Goal: Information Seeking & Learning: Understand process/instructions

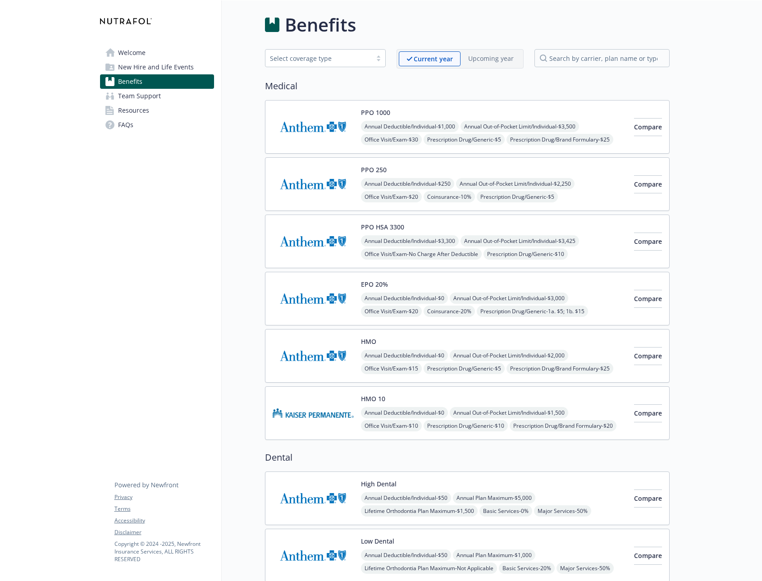
click at [147, 94] on span "Team Support" at bounding box center [139, 96] width 43 height 14
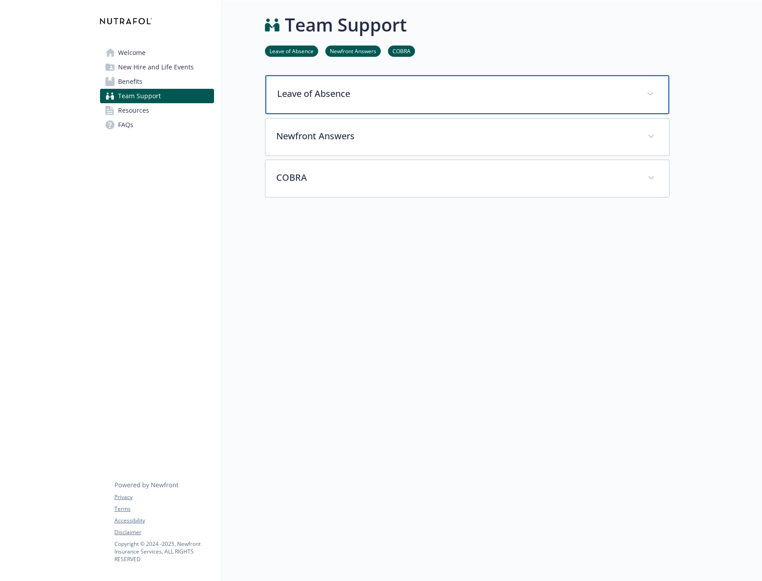
click at [650, 95] on span at bounding box center [650, 94] width 14 height 14
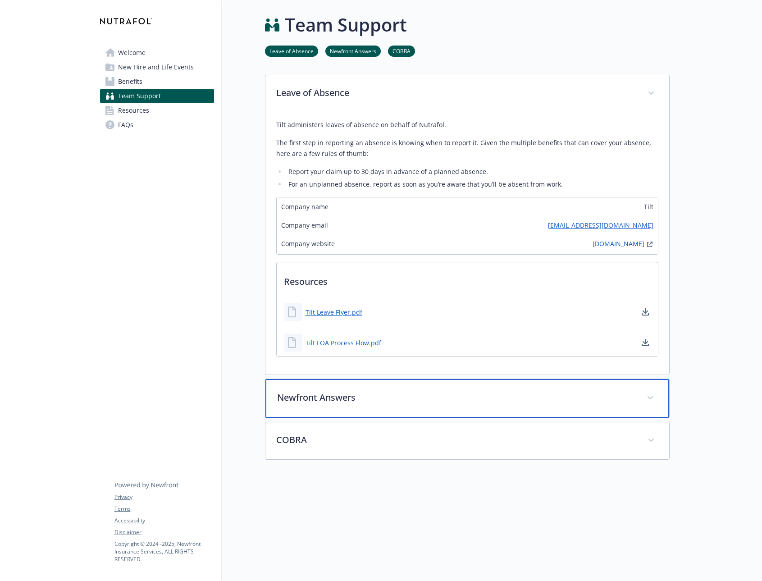
click at [351, 399] on p "Newfront Answers" at bounding box center [456, 398] width 359 height 14
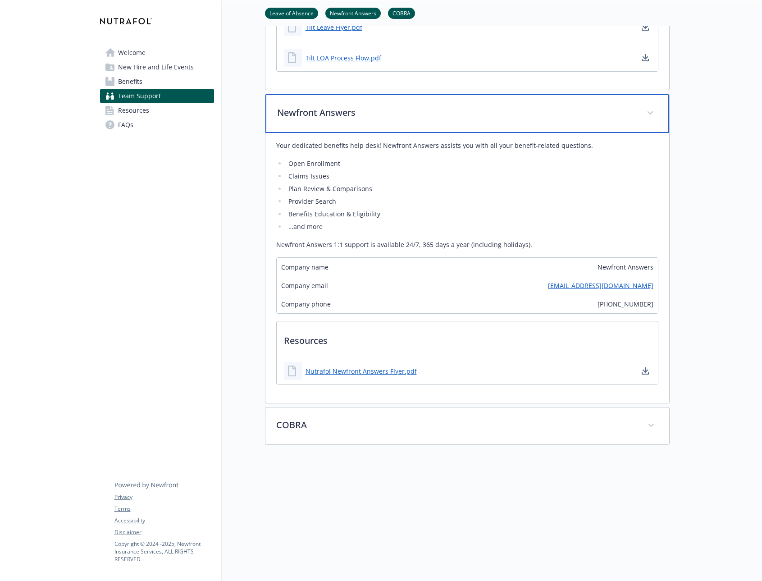
scroll to position [128, 0]
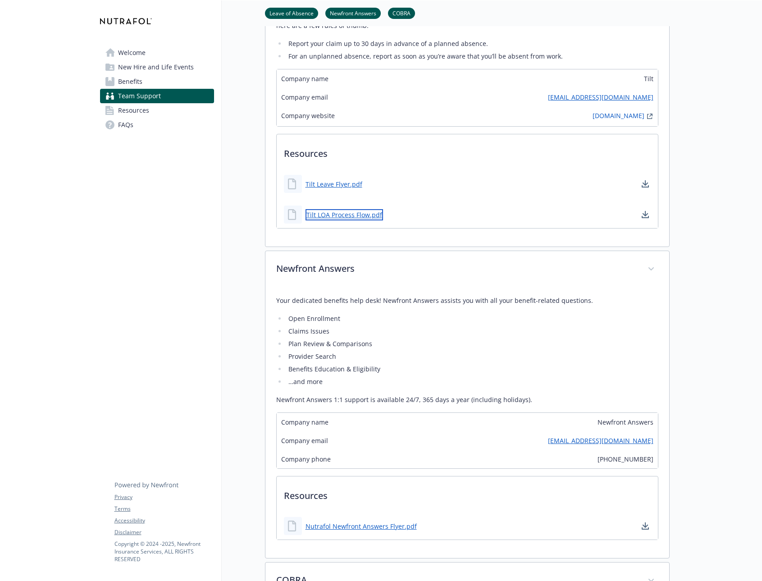
click at [354, 214] on link "Tilt LOA Process Flow.pdf" at bounding box center [345, 214] width 78 height 11
click at [344, 184] on link "Tilt Leave Flyer.pdf" at bounding box center [335, 184] width 59 height 11
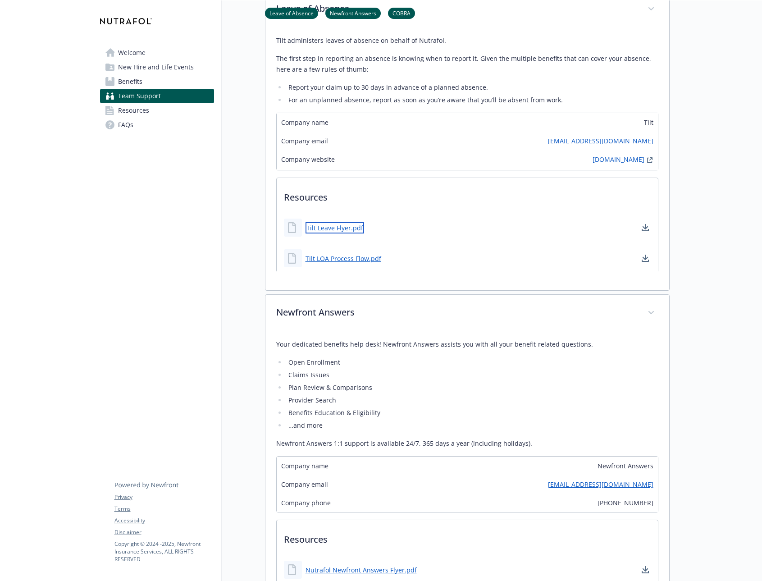
scroll to position [0, 0]
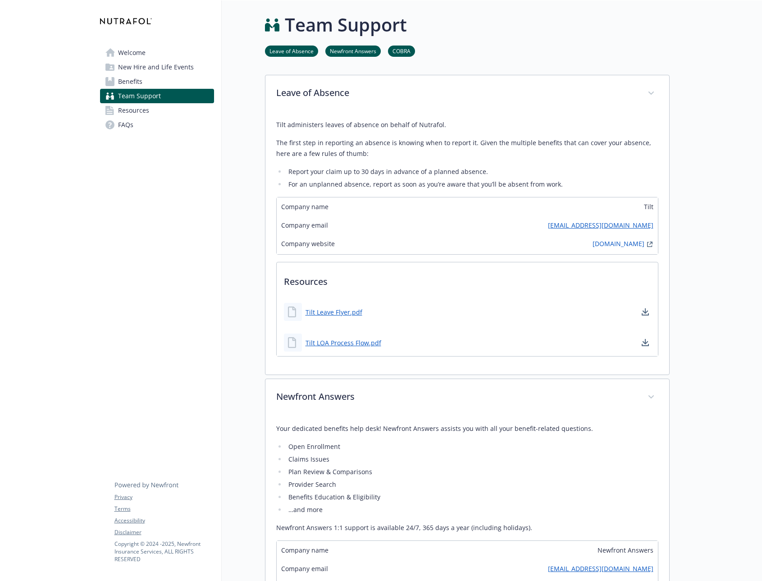
click at [138, 54] on span "Welcome" at bounding box center [132, 53] width 28 height 14
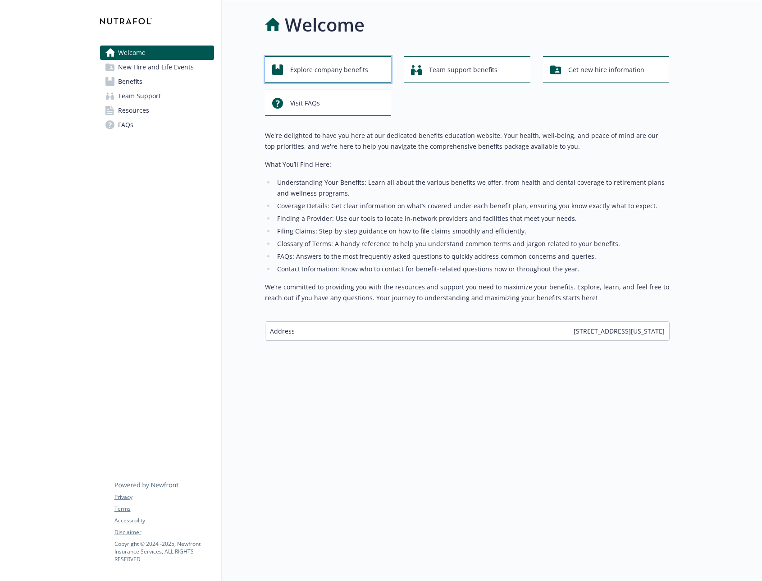
click at [311, 66] on span "Explore company benefits" at bounding box center [329, 69] width 78 height 17
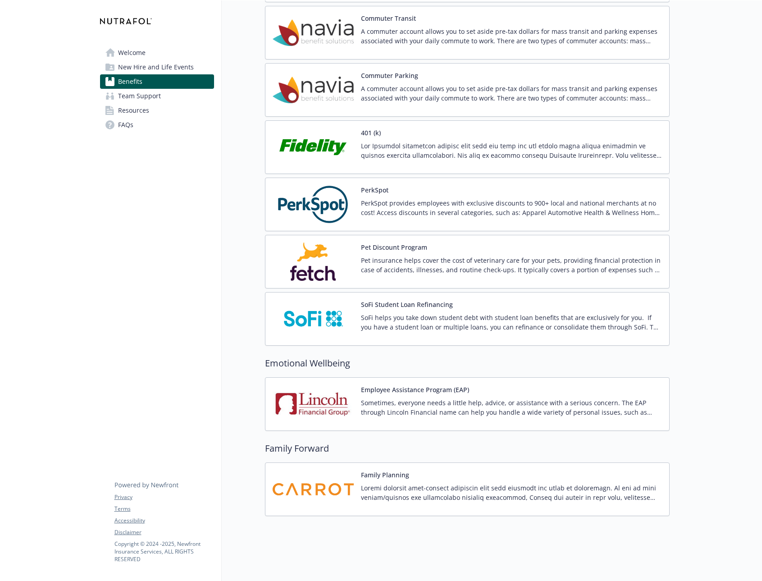
scroll to position [1586, 0]
click at [328, 399] on img at bounding box center [313, 404] width 81 height 38
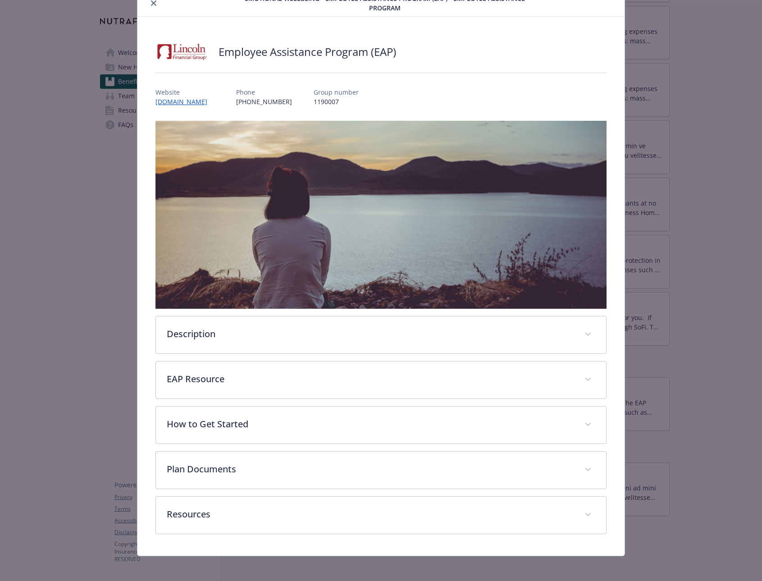
scroll to position [41, 0]
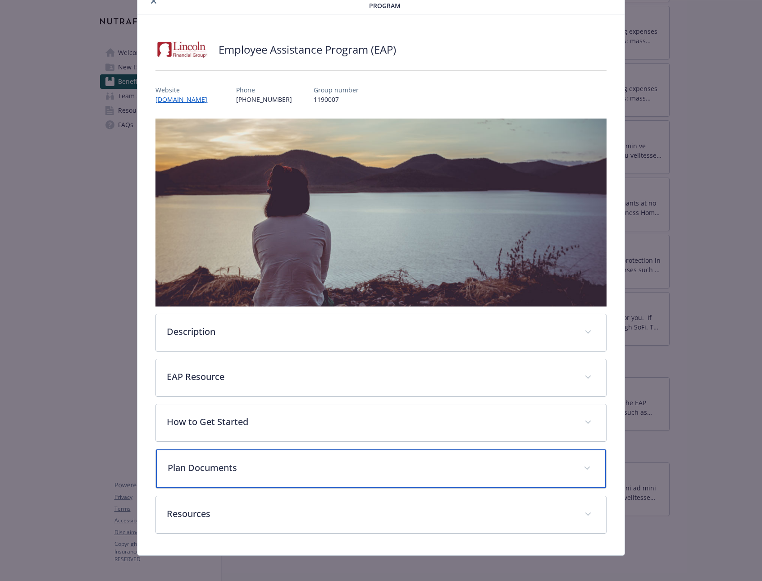
click at [518, 470] on p "Plan Documents" at bounding box center [370, 468] width 405 height 14
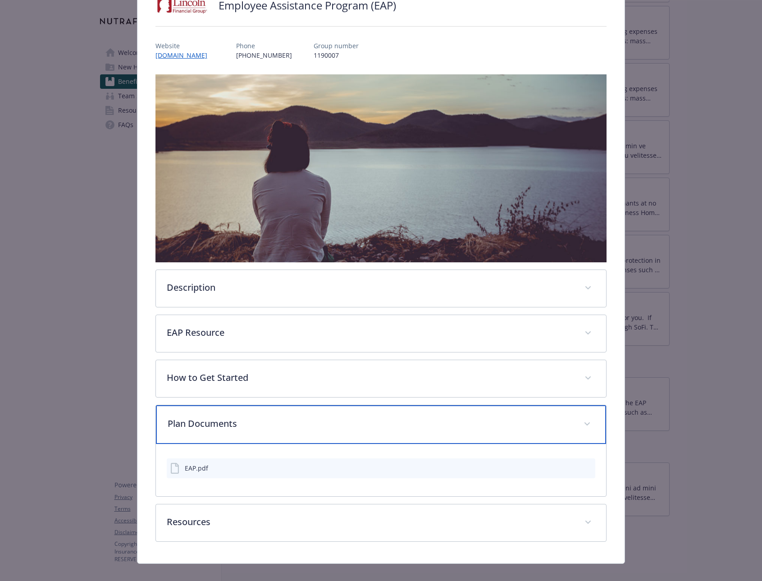
scroll to position [96, 0]
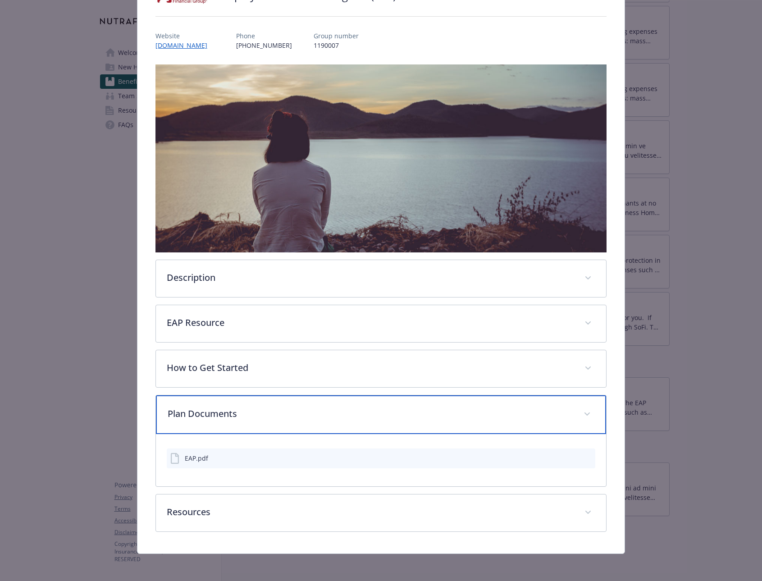
click at [523, 407] on p "Plan Documents" at bounding box center [370, 414] width 405 height 14
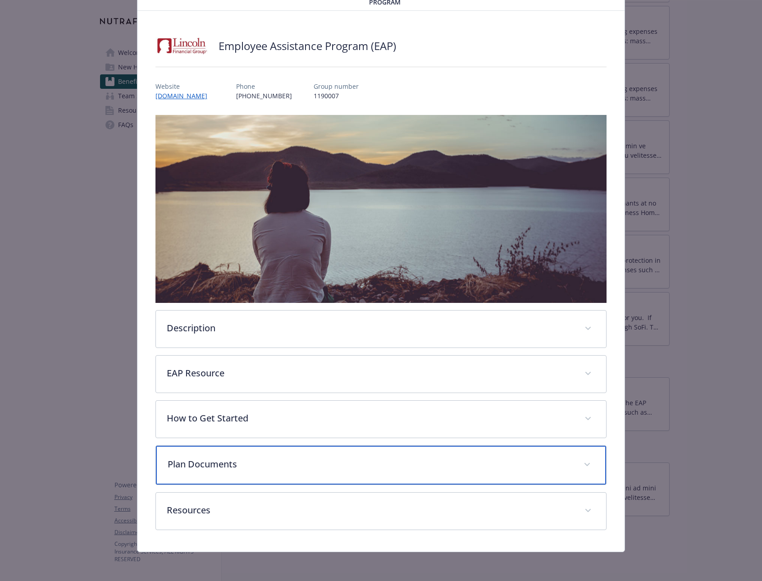
scroll to position [43, 0]
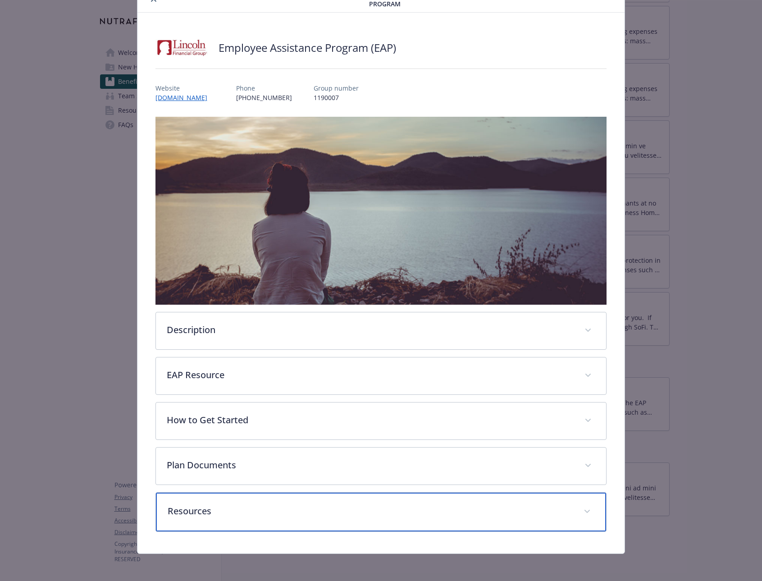
click at [362, 509] on p "Resources" at bounding box center [370, 511] width 405 height 14
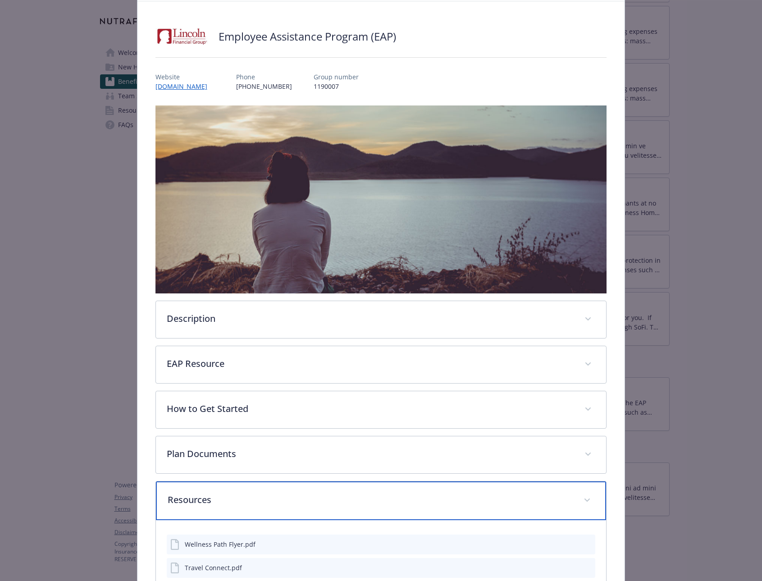
scroll to position [166, 0]
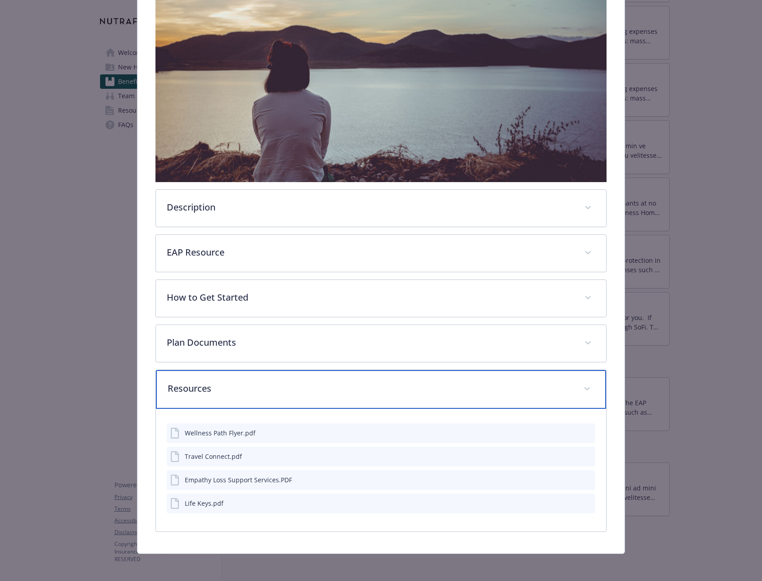
click at [556, 397] on div "Resources" at bounding box center [381, 389] width 450 height 39
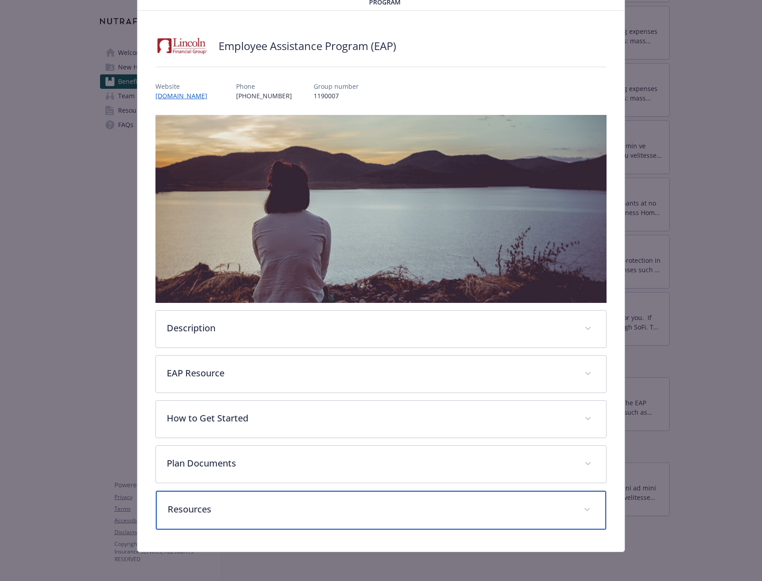
scroll to position [43, 0]
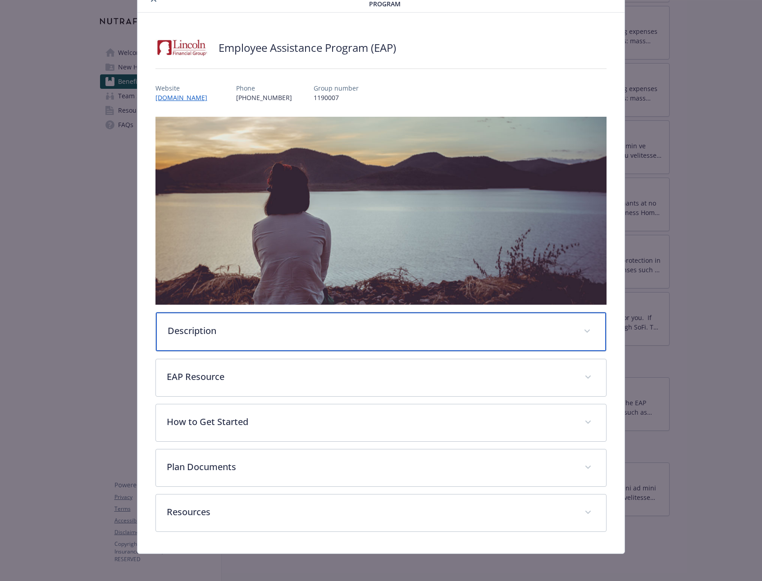
click at [532, 332] on p "Description" at bounding box center [370, 331] width 405 height 14
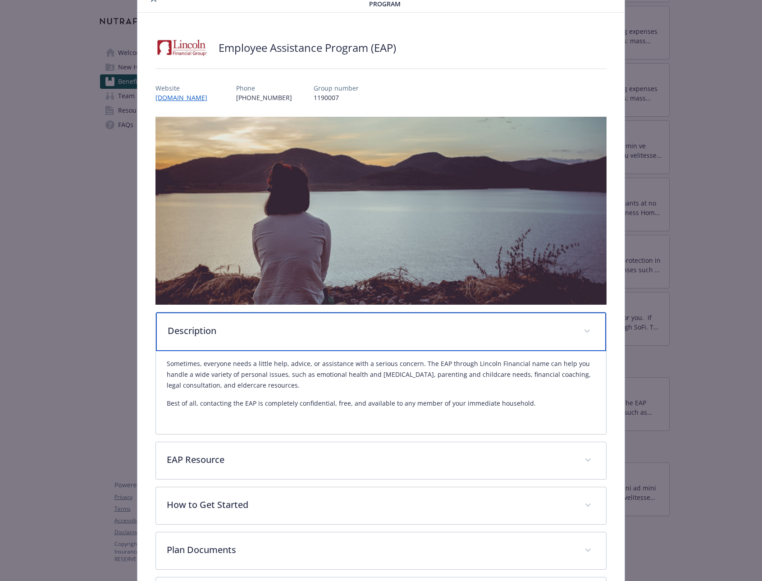
click at [527, 340] on div "Description" at bounding box center [381, 331] width 450 height 39
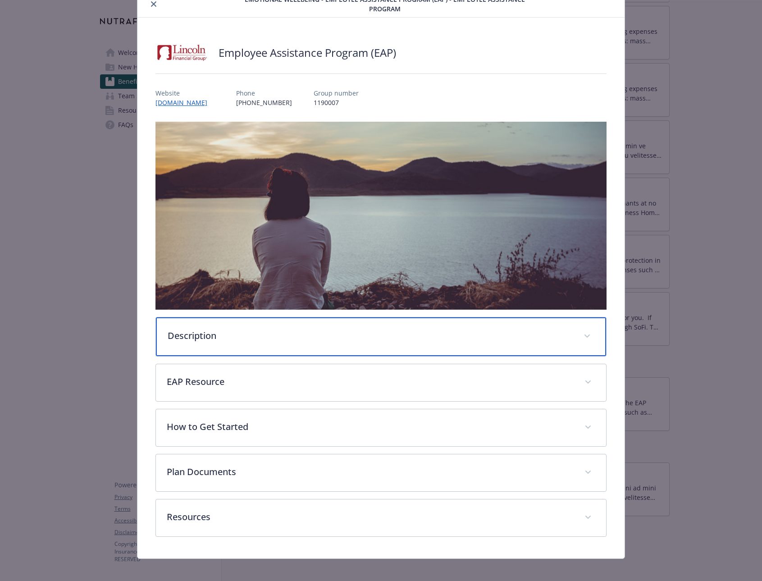
scroll to position [36, 0]
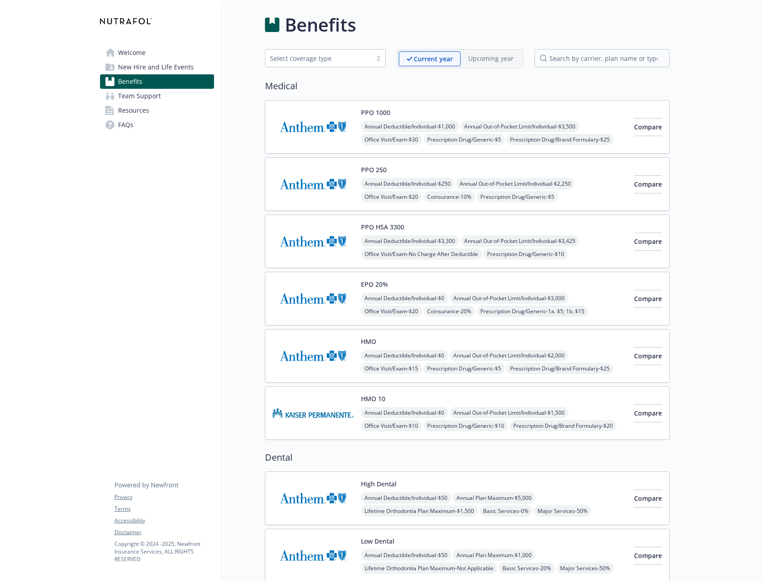
click at [140, 50] on span "Welcome" at bounding box center [132, 53] width 28 height 14
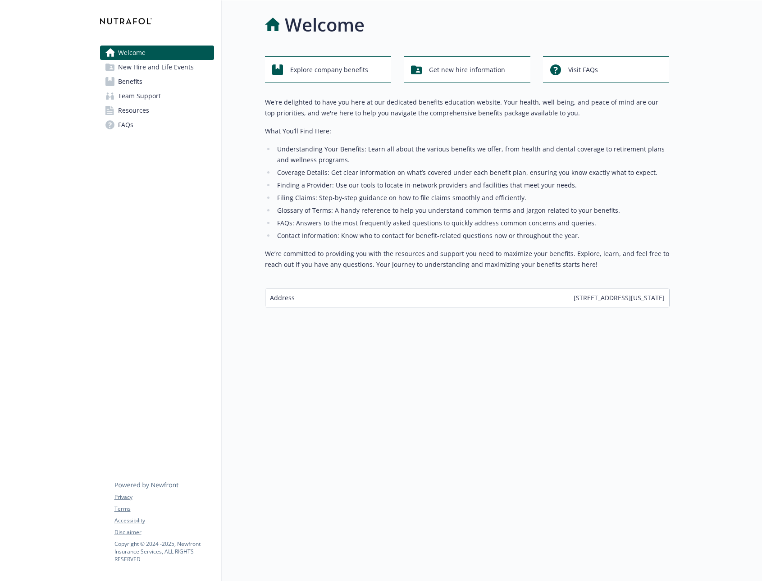
click at [135, 68] on span "New Hire and Life Events" at bounding box center [156, 67] width 76 height 14
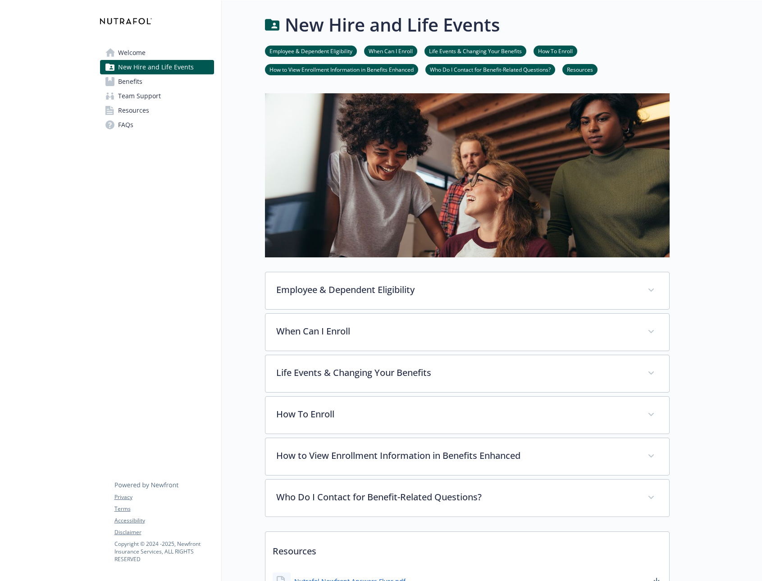
click at [156, 84] on link "Benefits" at bounding box center [157, 81] width 114 height 14
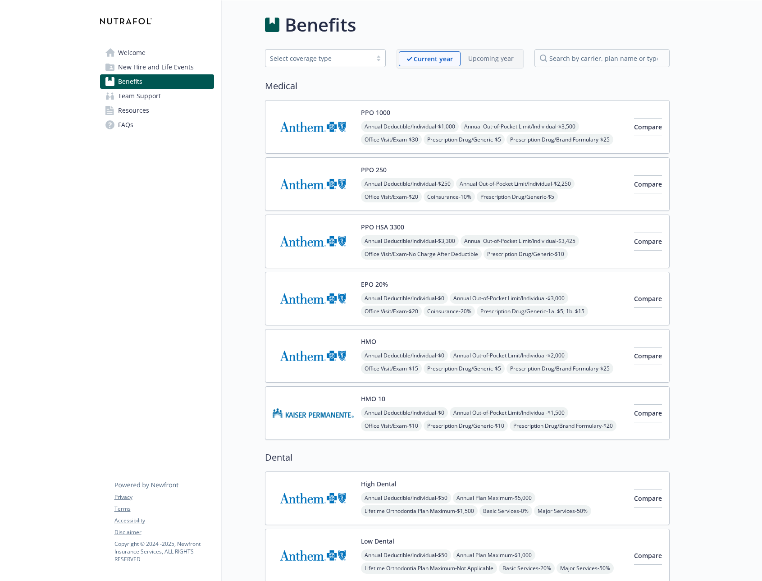
click at [171, 99] on link "Team Support" at bounding box center [157, 96] width 114 height 14
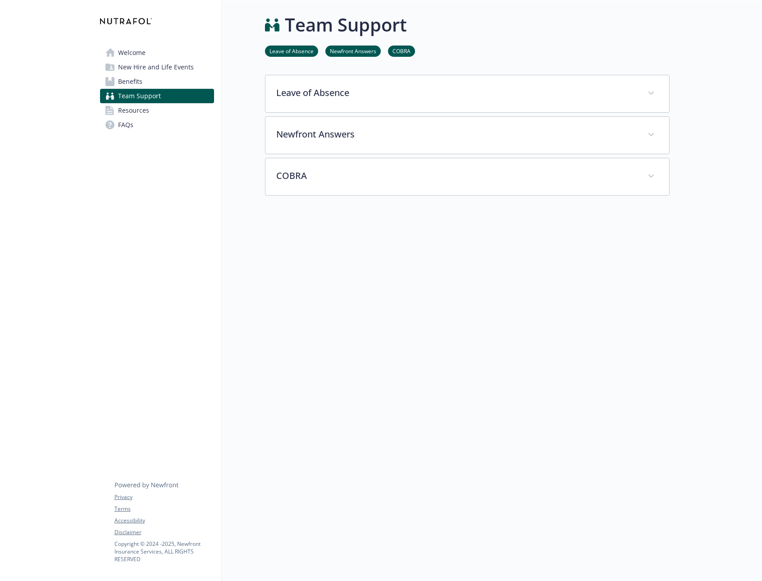
click at [163, 110] on link "Resources" at bounding box center [157, 110] width 114 height 14
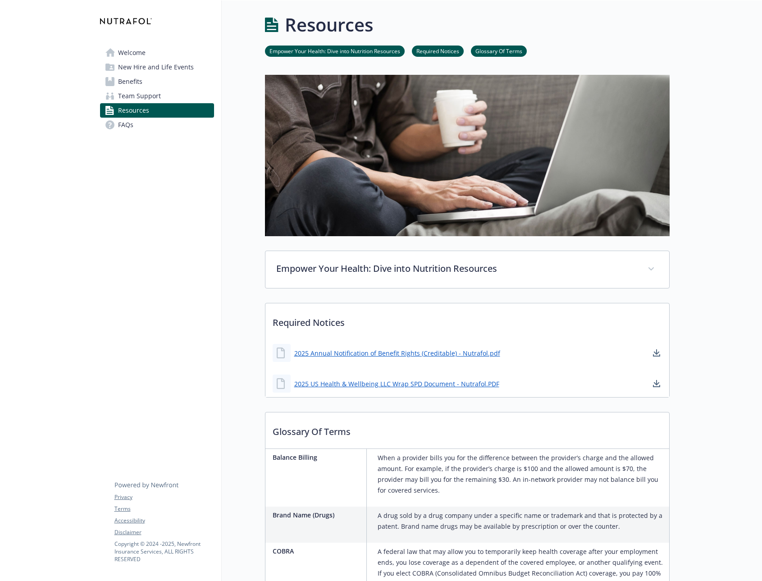
click at [163, 94] on link "Team Support" at bounding box center [157, 96] width 114 height 14
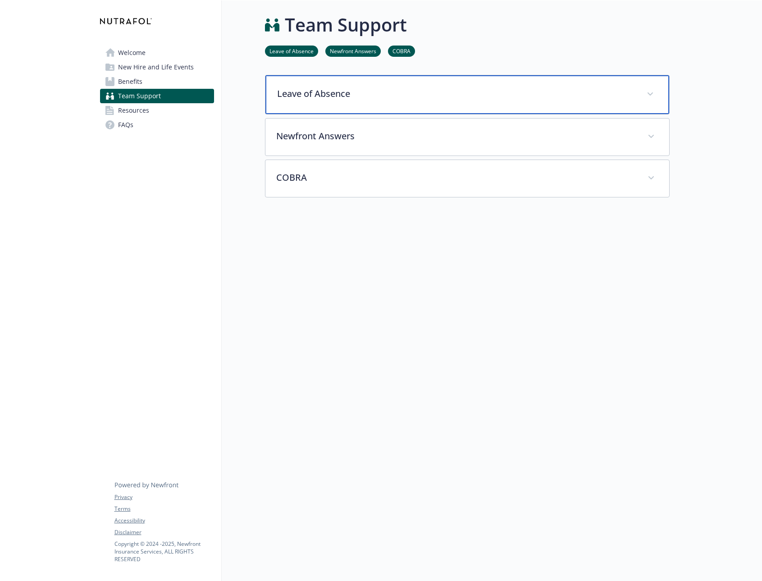
click at [312, 97] on p "Leave of Absence" at bounding box center [456, 94] width 359 height 14
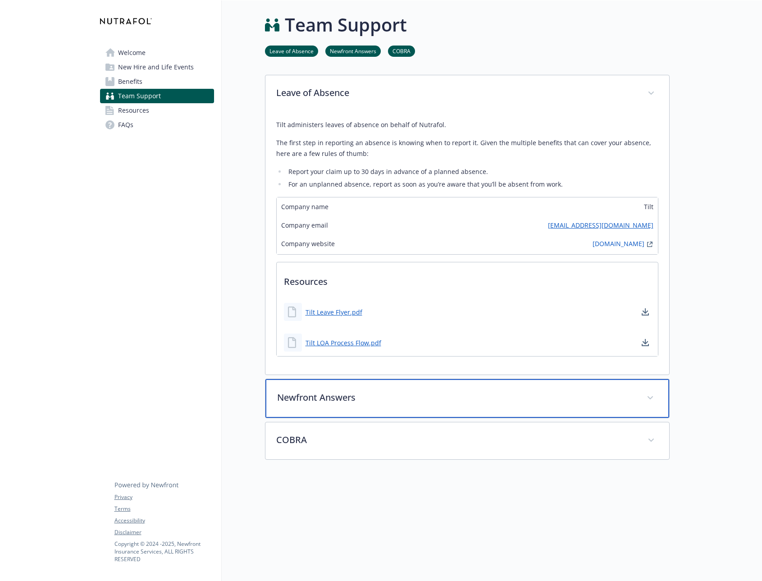
click at [330, 411] on div "Newfront Answers" at bounding box center [468, 398] width 404 height 39
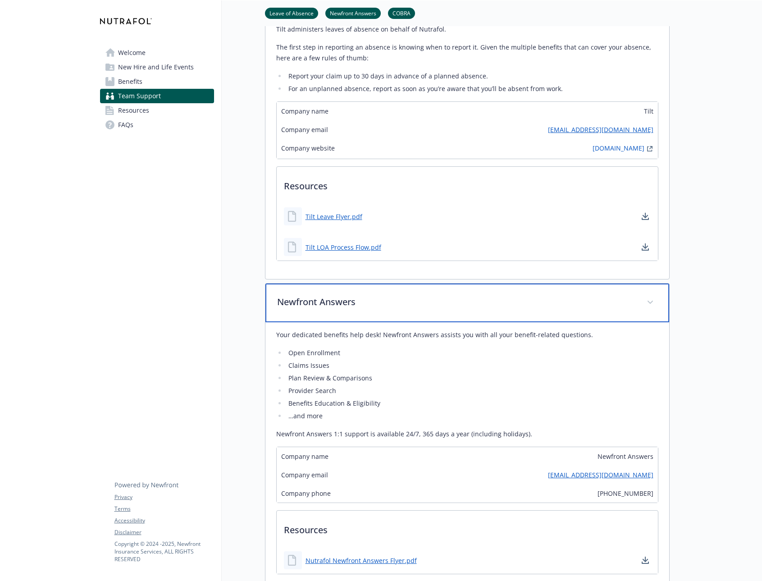
scroll to position [119, 0]
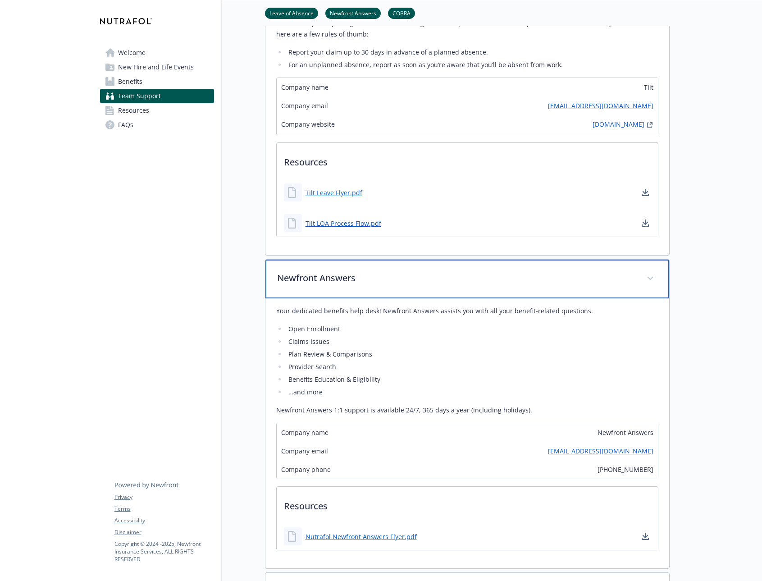
click at [642, 287] on div "Newfront Answers" at bounding box center [468, 279] width 404 height 39
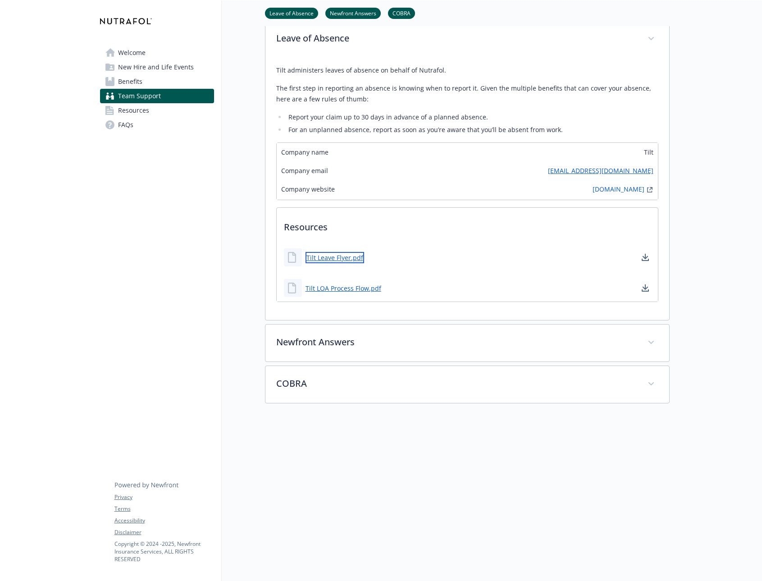
scroll to position [61, 0]
click at [326, 252] on link "Tilt Leave Flyer.pdf" at bounding box center [335, 257] width 59 height 11
click at [337, 283] on link "Tilt LOA Process Flow.pdf" at bounding box center [345, 288] width 78 height 11
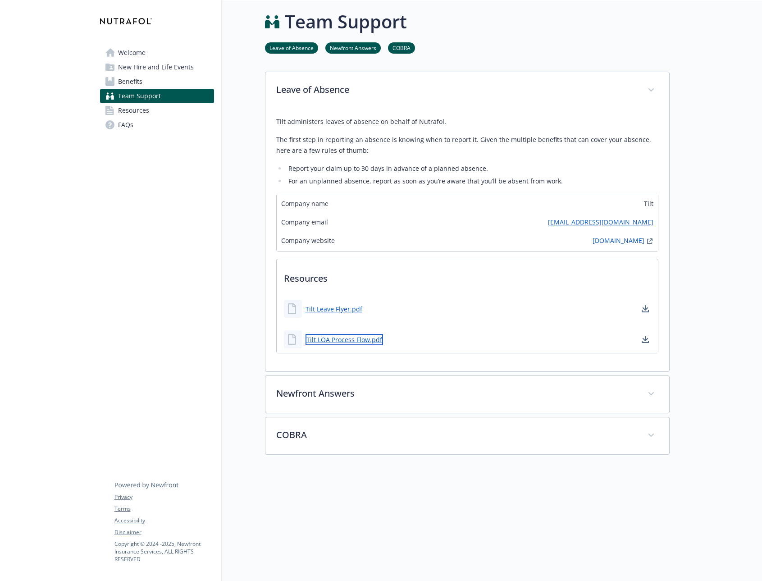
scroll to position [0, 0]
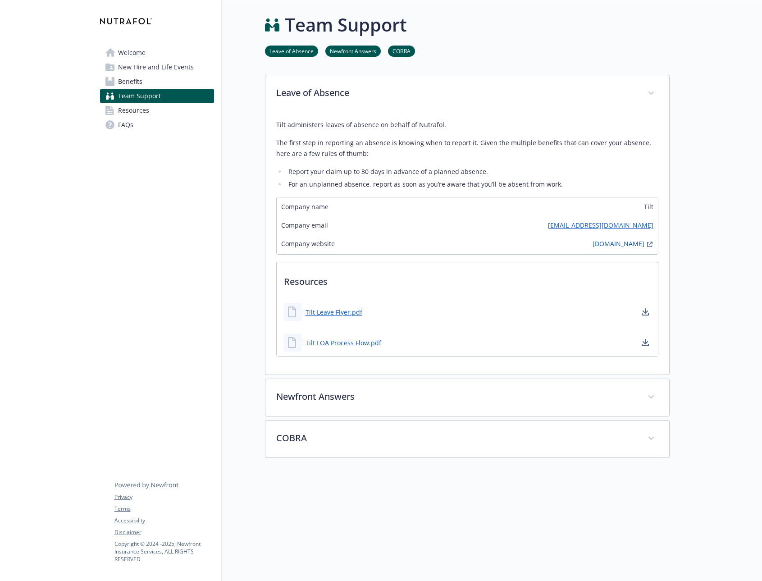
click at [302, 50] on link "Leave of Absence" at bounding box center [291, 50] width 53 height 9
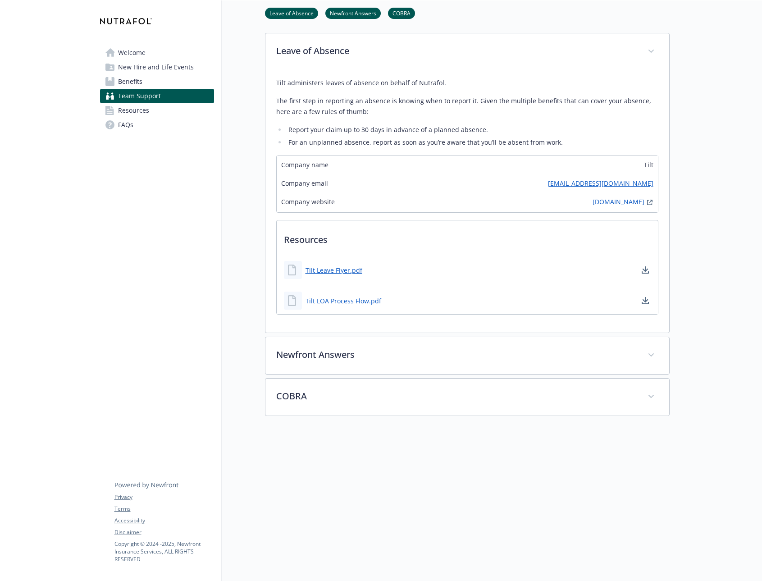
scroll to position [47, 7]
